Goal: Task Accomplishment & Management: Complete application form

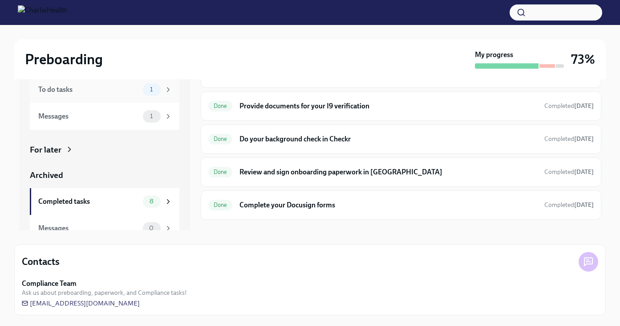
click at [114, 90] on div "To do tasks" at bounding box center [88, 90] width 101 height 10
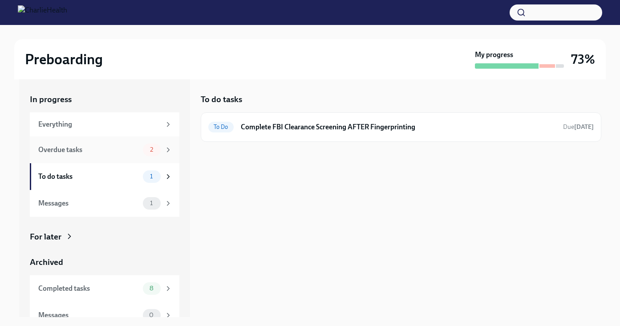
click at [106, 158] on div "Overdue tasks 2" at bounding box center [105, 149] width 150 height 27
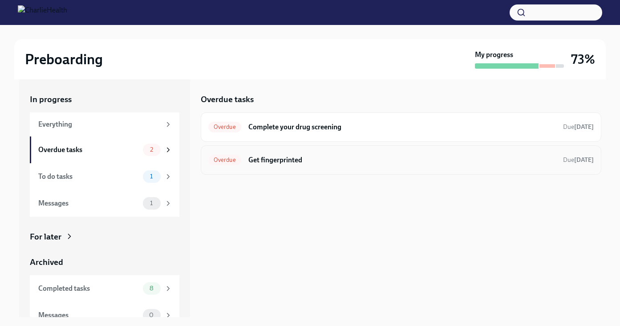
click at [310, 168] on div "Overdue Get fingerprinted Due [DATE]" at bounding box center [401, 159] width 401 height 29
click at [273, 157] on h6 "Get fingerprinted" at bounding box center [402, 160] width 308 height 10
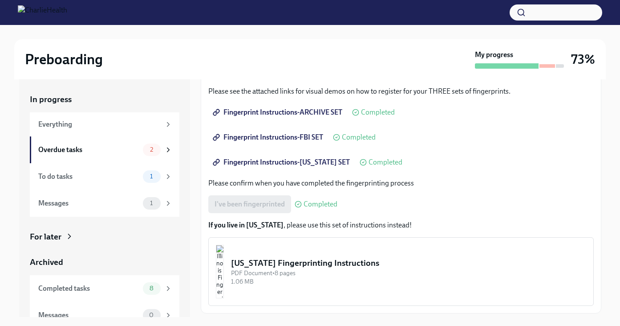
scroll to position [16, 0]
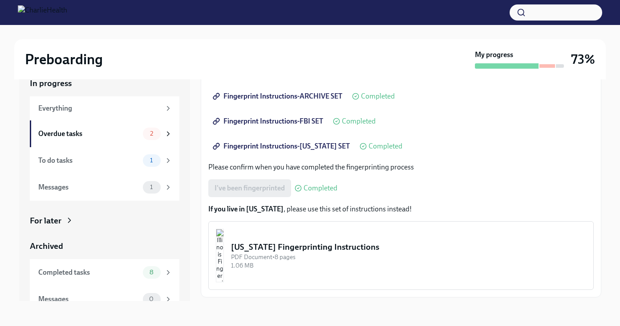
click at [304, 312] on span "Next task : Complete FBI Clearance Screening AFTER Fingerprinting" at bounding box center [309, 316] width 203 height 9
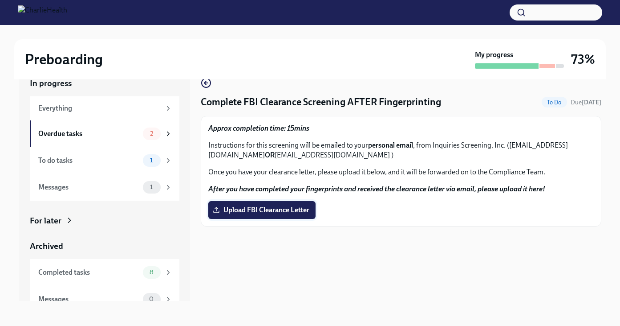
click at [273, 209] on span "Upload FBI Clearance Letter" at bounding box center [262, 209] width 95 height 9
click at [0, 0] on input "Upload FBI Clearance Letter" at bounding box center [0, 0] width 0 height 0
click at [101, 129] on div "Overdue tasks" at bounding box center [88, 134] width 101 height 10
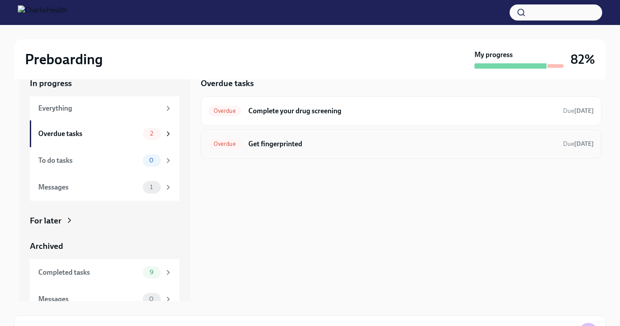
click at [358, 139] on h6 "Get fingerprinted" at bounding box center [402, 144] width 308 height 10
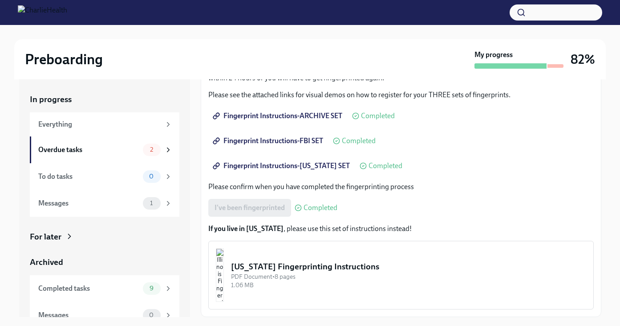
click at [51, 98] on div "In progress" at bounding box center [105, 100] width 150 height 12
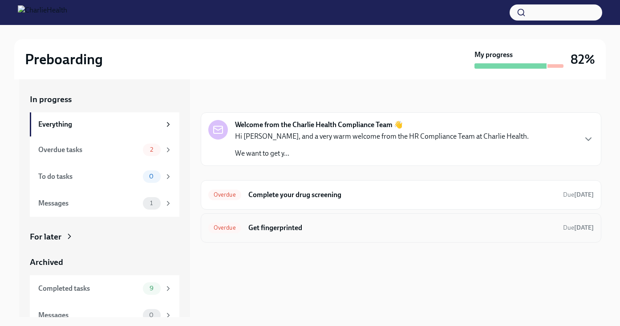
click at [329, 227] on h6 "Get fingerprinted" at bounding box center [402, 228] width 308 height 10
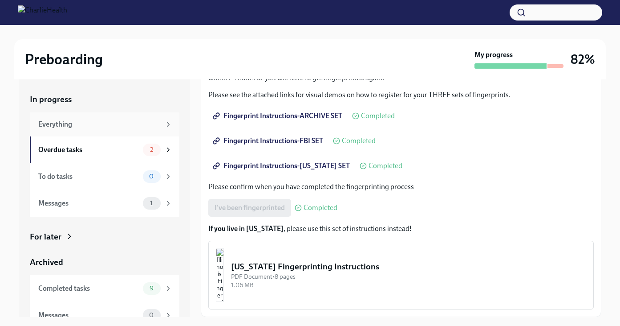
click at [53, 121] on div "Everything" at bounding box center [99, 124] width 122 height 10
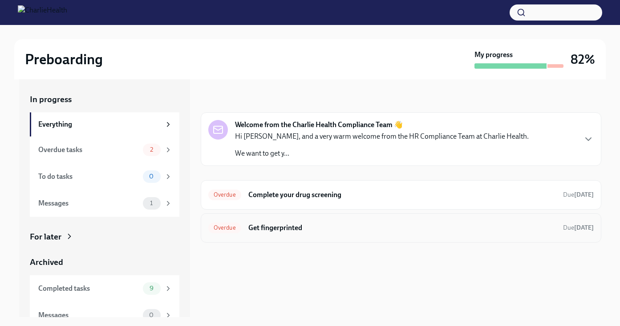
click at [301, 232] on h6 "Get fingerprinted" at bounding box center [402, 228] width 308 height 10
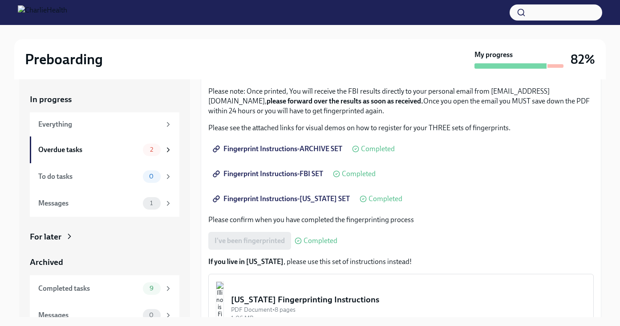
scroll to position [130, 0]
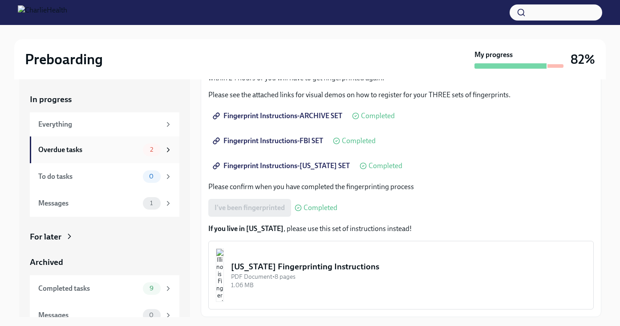
click at [112, 156] on div "Overdue tasks 2" at bounding box center [105, 149] width 150 height 27
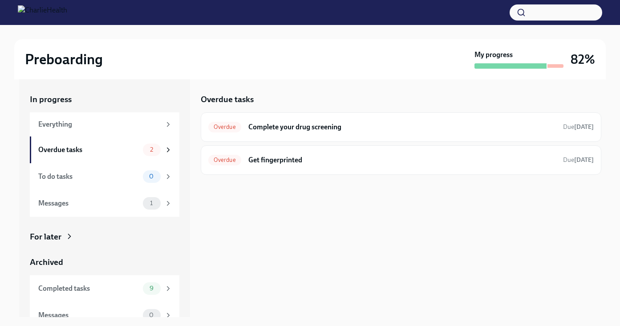
click at [112, 156] on div "Overdue tasks 2" at bounding box center [105, 149] width 150 height 27
click at [116, 173] on div "To do tasks" at bounding box center [88, 176] width 101 height 10
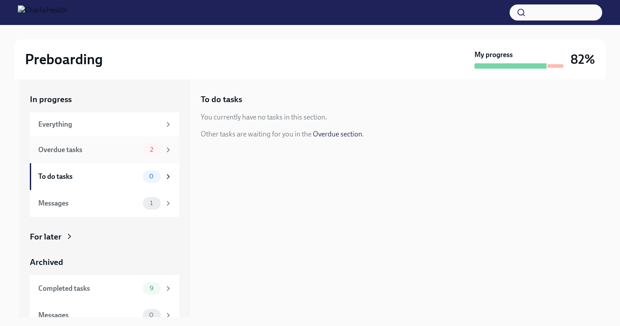
click at [114, 157] on div "Overdue tasks 2" at bounding box center [105, 149] width 150 height 27
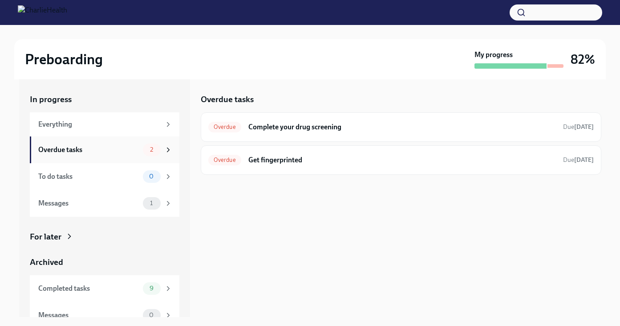
click at [114, 157] on div "Overdue tasks 2" at bounding box center [105, 149] width 150 height 27
click at [59, 144] on div "Overdue tasks 2" at bounding box center [105, 149] width 134 height 12
